Goal: Find specific page/section: Find specific page/section

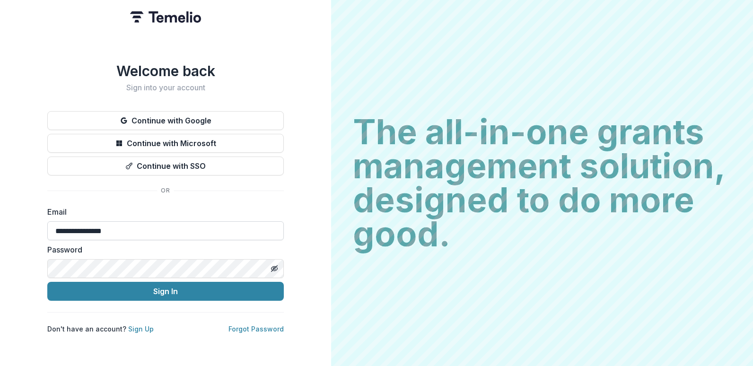
type input "**********"
click at [47, 282] on button "Sign In" at bounding box center [165, 291] width 237 height 19
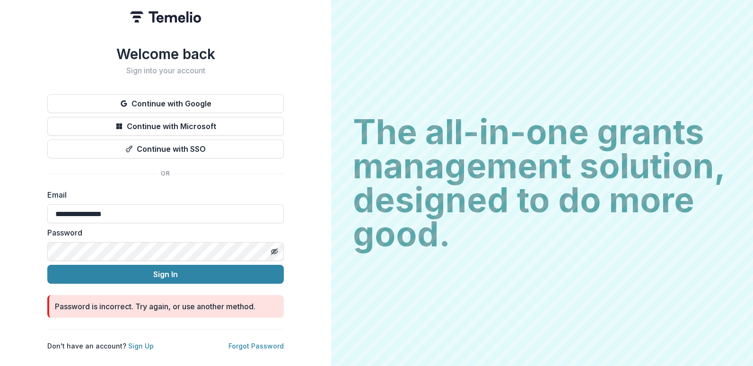
click at [47, 265] on button "Sign In" at bounding box center [165, 274] width 237 height 19
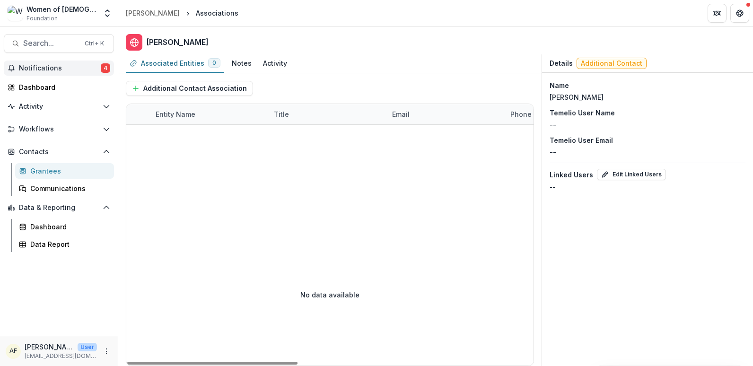
click at [74, 65] on span "Notifications" at bounding box center [60, 68] width 82 height 8
click at [53, 134] on button "Workflows" at bounding box center [59, 129] width 110 height 15
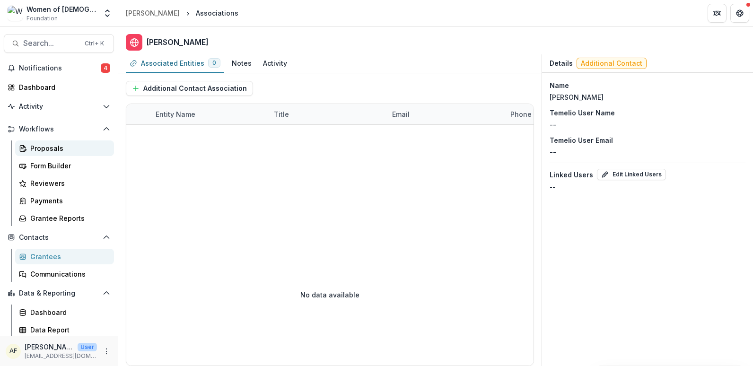
click at [62, 146] on div "Proposals" at bounding box center [68, 148] width 76 height 10
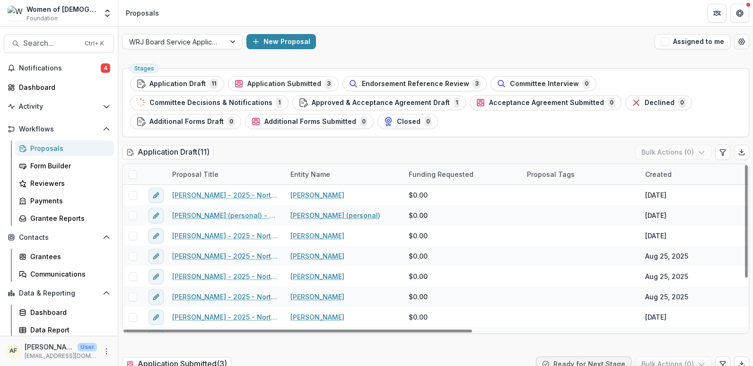
drag, startPoint x: 743, startPoint y: 179, endPoint x: 718, endPoint y: 167, distance: 27.1
click at [745, 169] on div at bounding box center [746, 221] width 3 height 113
click at [175, 84] on span "Application Draft" at bounding box center [177, 84] width 56 height 8
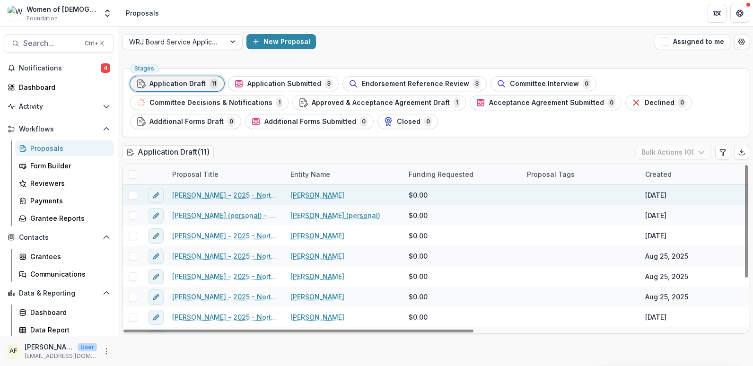
click at [210, 193] on link "[PERSON_NAME] - 2025 - North American Board Service Application 2026" at bounding box center [225, 195] width 107 height 10
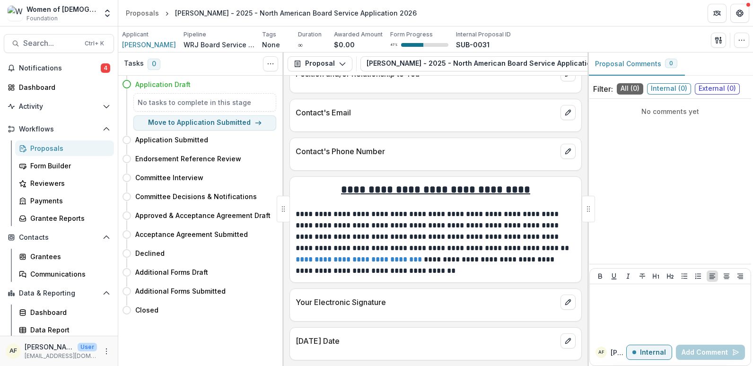
scroll to position [4143, 0]
click at [147, 16] on div "Proposals" at bounding box center [142, 13] width 33 height 10
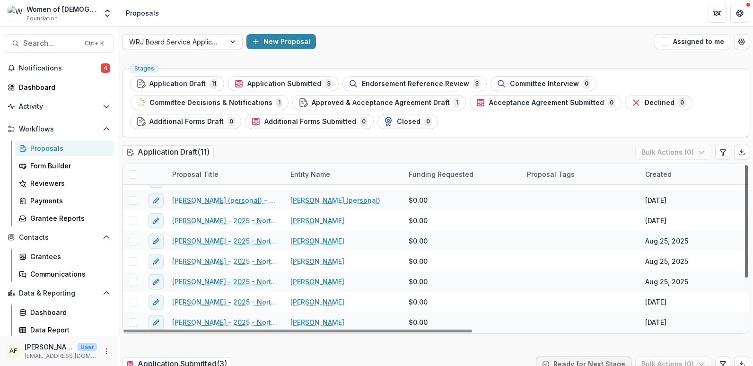
scroll to position [25, 0]
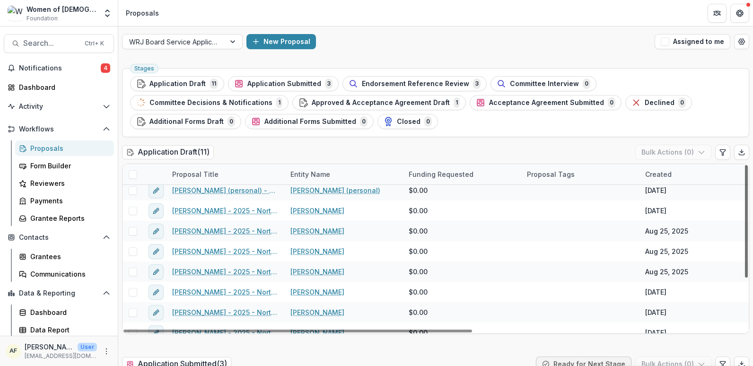
drag, startPoint x: 742, startPoint y: 187, endPoint x: 742, endPoint y: 204, distance: 16.6
click at [745, 204] on div at bounding box center [746, 221] width 3 height 113
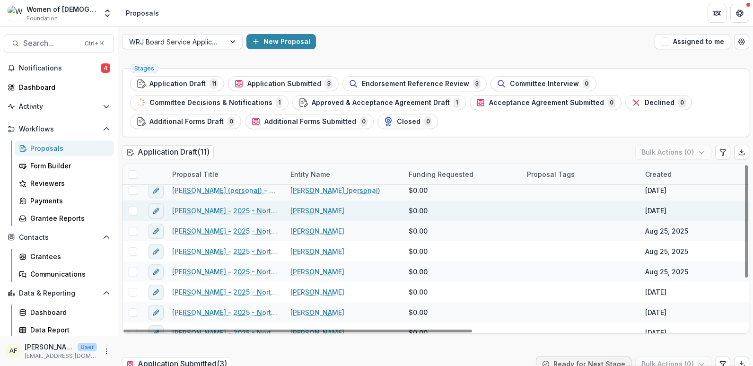
click at [219, 210] on link "[PERSON_NAME] - 2025 - North American Board Service Application 2026" at bounding box center [225, 211] width 107 height 10
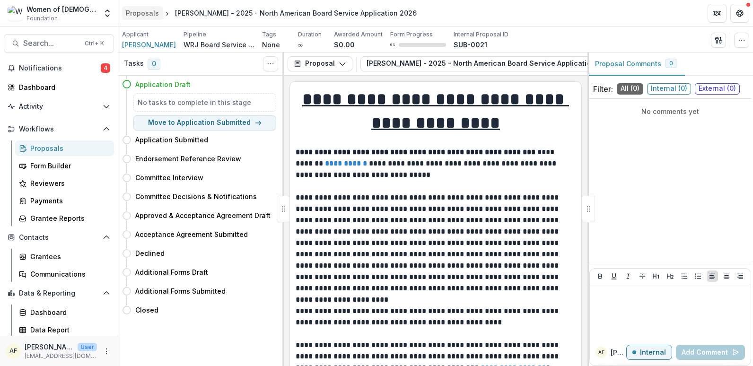
click at [133, 16] on div "Proposals" at bounding box center [142, 13] width 33 height 10
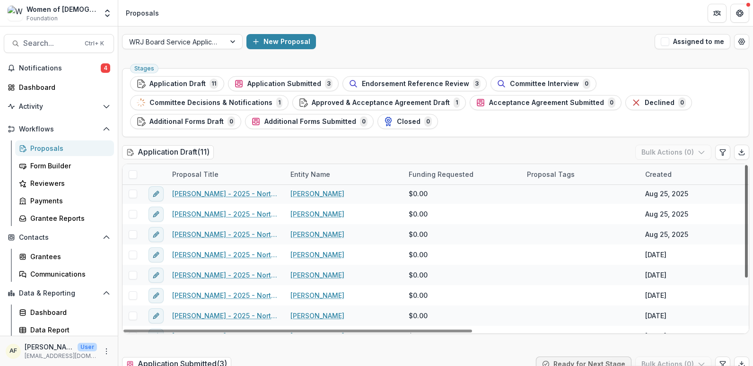
scroll to position [75, 0]
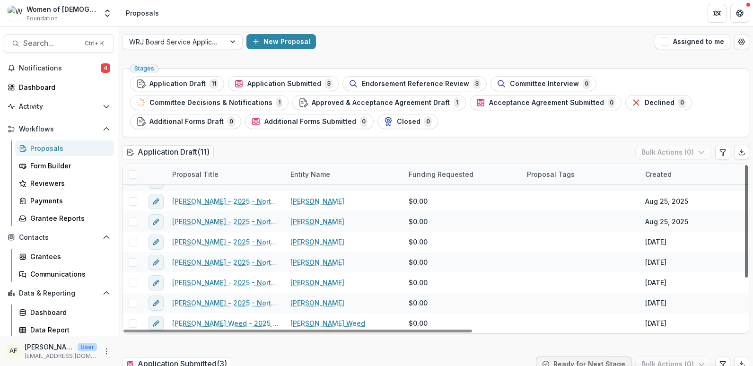
drag, startPoint x: 744, startPoint y: 172, endPoint x: 740, endPoint y: 237, distance: 64.9
click at [745, 237] on div at bounding box center [746, 221] width 3 height 113
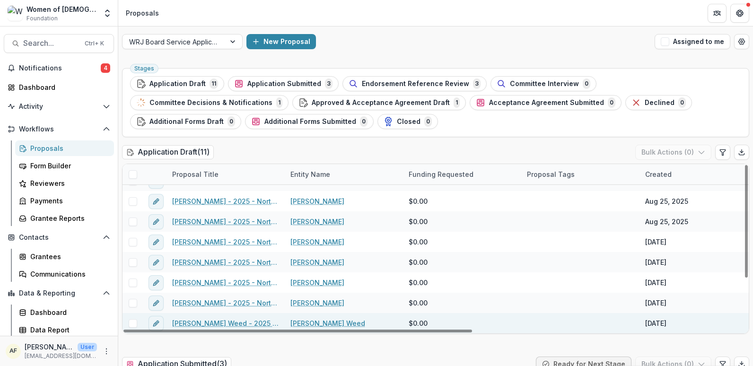
click at [224, 320] on link "[PERSON_NAME] Weed - 2025 - North American Board Service Application 2026" at bounding box center [225, 323] width 107 height 10
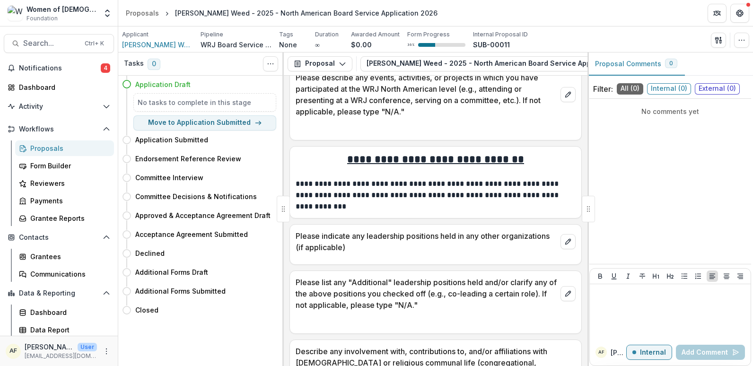
scroll to position [2063, 0]
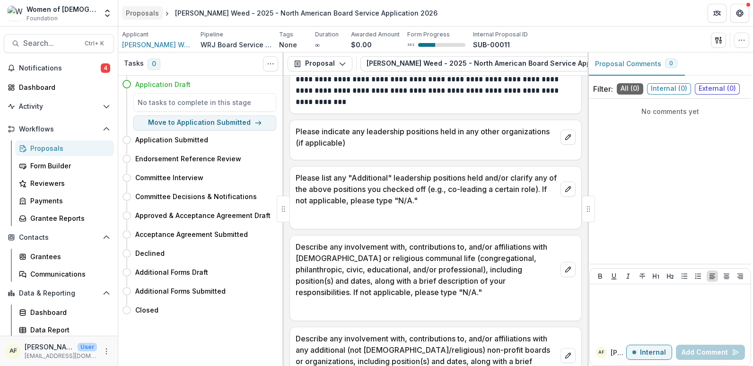
click at [136, 14] on div "Proposals" at bounding box center [142, 13] width 33 height 10
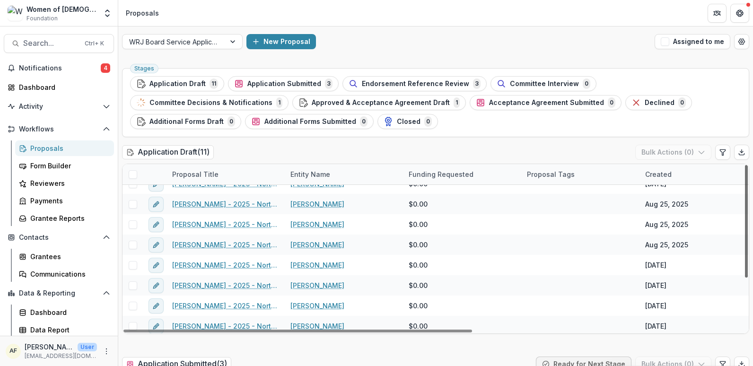
scroll to position [75, 0]
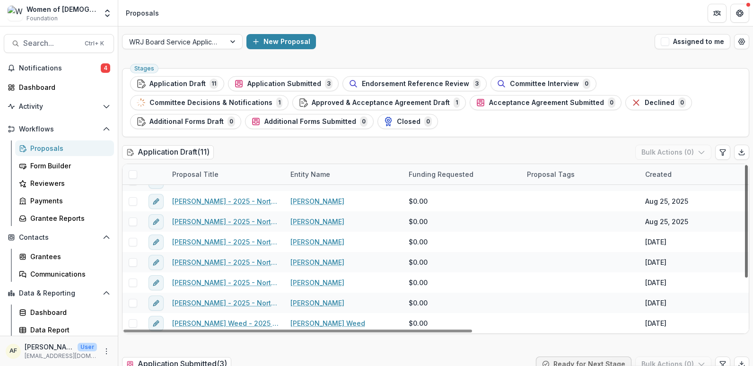
drag, startPoint x: 744, startPoint y: 219, endPoint x: 740, endPoint y: 300, distance: 81.4
click at [745, 278] on div at bounding box center [746, 221] width 3 height 113
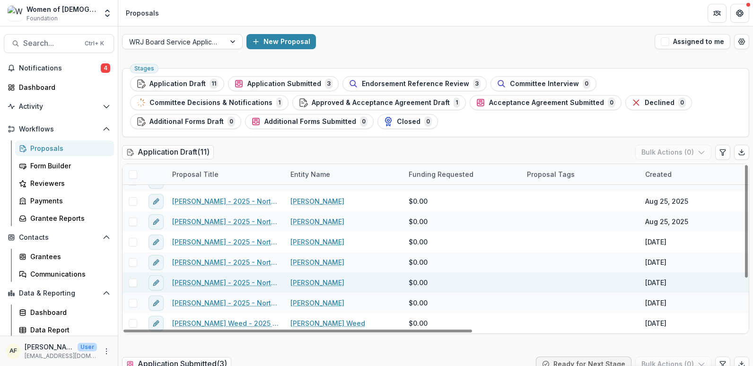
click at [231, 284] on link "[PERSON_NAME] - 2025 - North American Board Service Application 2026" at bounding box center [225, 283] width 107 height 10
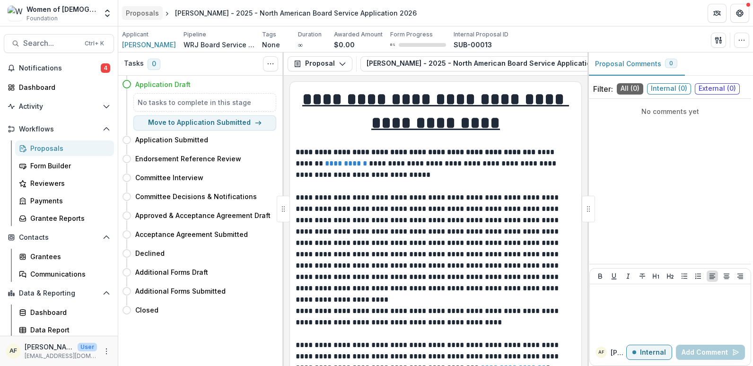
click at [153, 14] on div "Proposals" at bounding box center [142, 13] width 33 height 10
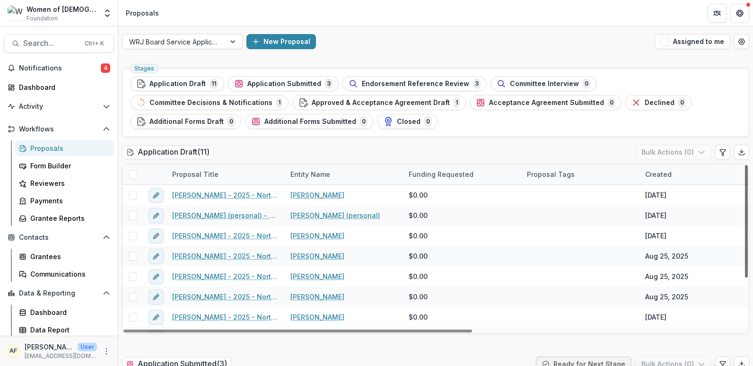
drag, startPoint x: 743, startPoint y: 248, endPoint x: 746, endPoint y: 194, distance: 54.0
click at [746, 194] on div at bounding box center [746, 221] width 3 height 113
